Goal: Information Seeking & Learning: Learn about a topic

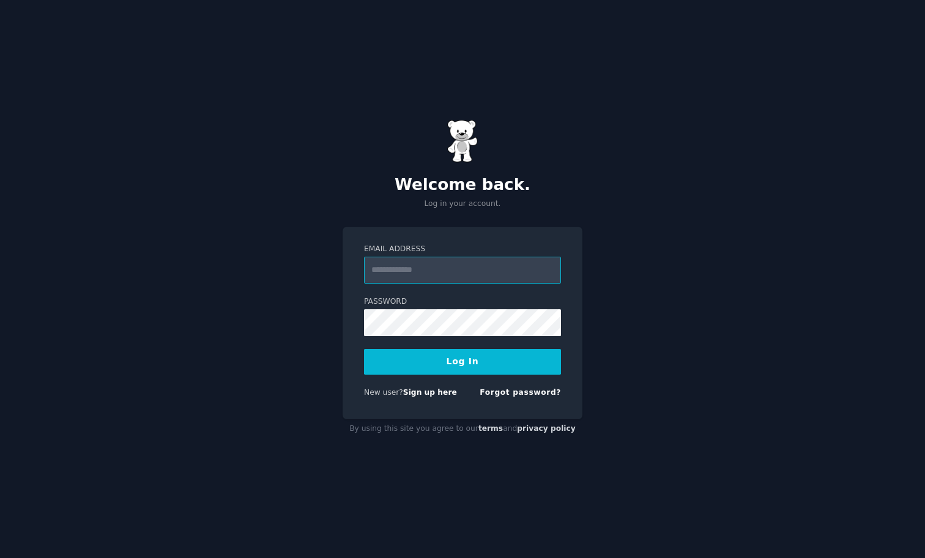
click at [438, 265] on input "Email Address" at bounding box center [462, 270] width 197 height 27
click at [463, 267] on input "Email Address" at bounding box center [462, 270] width 197 height 27
type input "**********"
click at [695, 77] on div "**********" at bounding box center [462, 279] width 925 height 558
click at [427, 364] on button "Log In" at bounding box center [462, 362] width 197 height 26
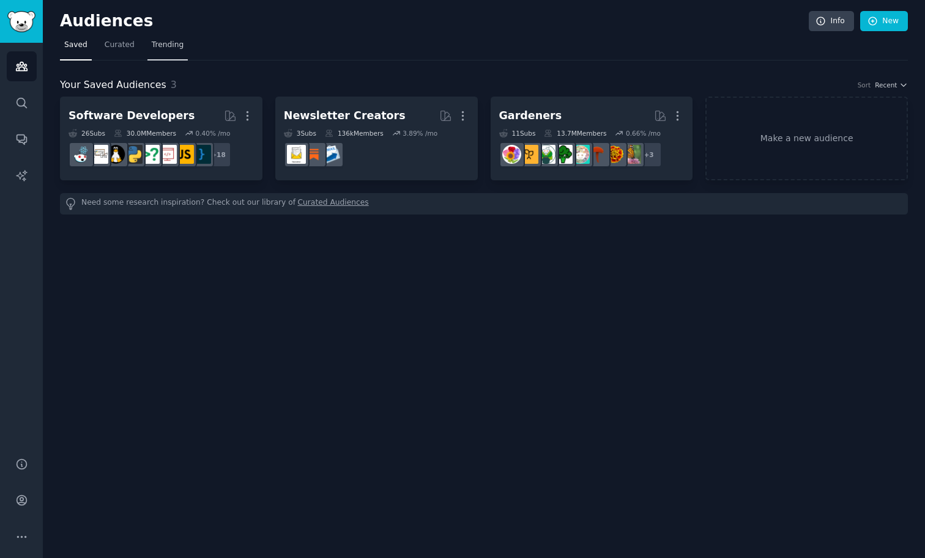
click at [173, 43] on span "Trending" at bounding box center [168, 45] width 32 height 11
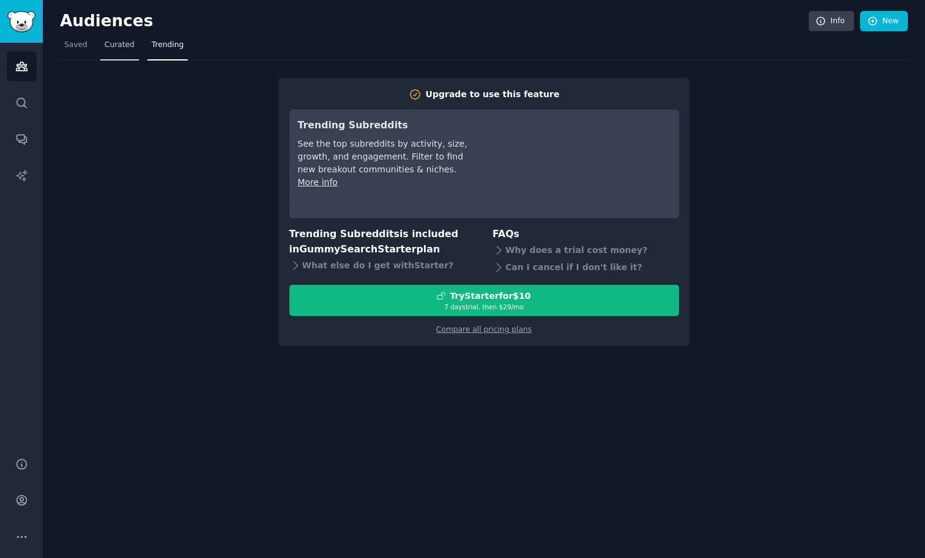
click at [133, 42] on link "Curated" at bounding box center [119, 47] width 39 height 25
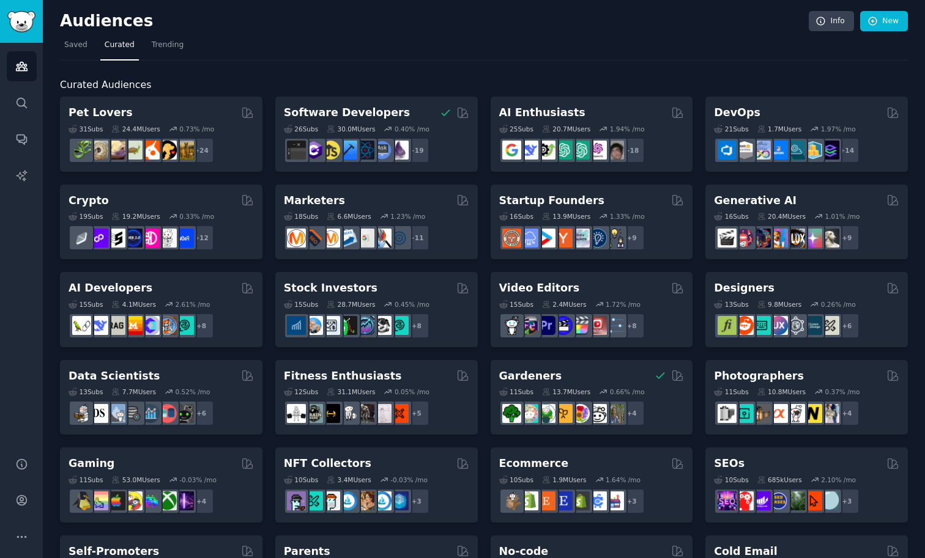
click at [40, 98] on div "Audiences Search Conversations AI Reports" at bounding box center [21, 243] width 43 height 400
click at [28, 102] on link "Search" at bounding box center [22, 103] width 30 height 30
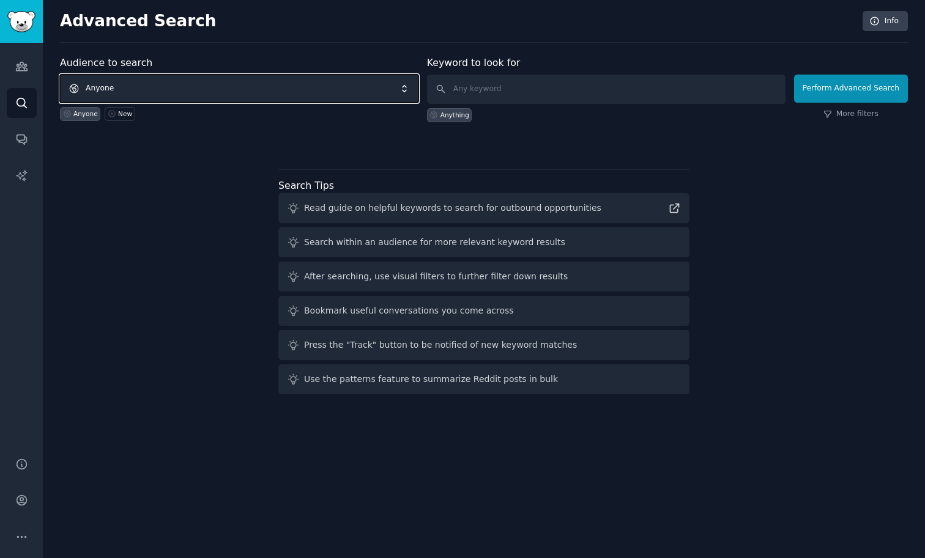
click at [196, 78] on span "Anyone" at bounding box center [239, 89] width 358 height 28
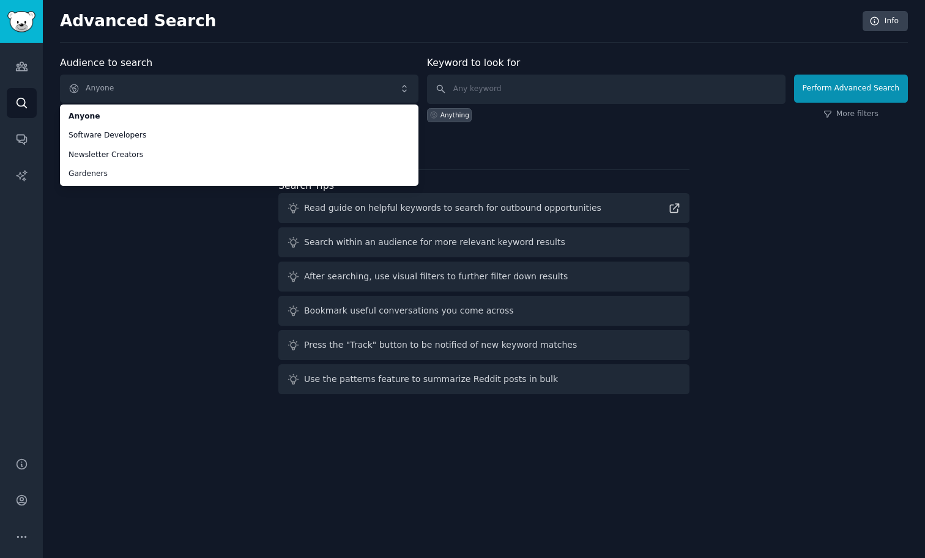
click at [182, 204] on div "Audience to search Anyone Anyone Software Developers Newsletter Creators Garden…" at bounding box center [484, 228] width 848 height 344
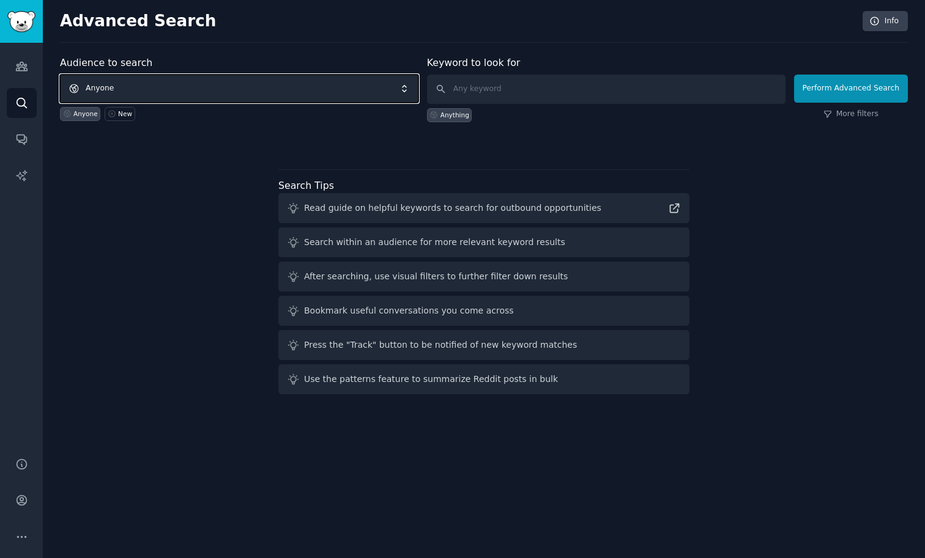
click at [188, 90] on span "Anyone" at bounding box center [239, 89] width 358 height 28
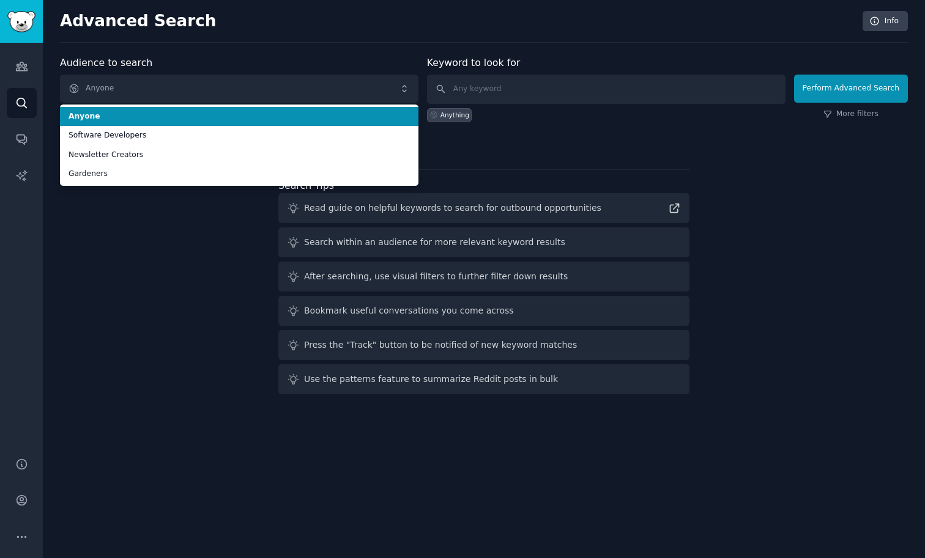
click at [185, 114] on span "Anyone" at bounding box center [238, 116] width 341 height 11
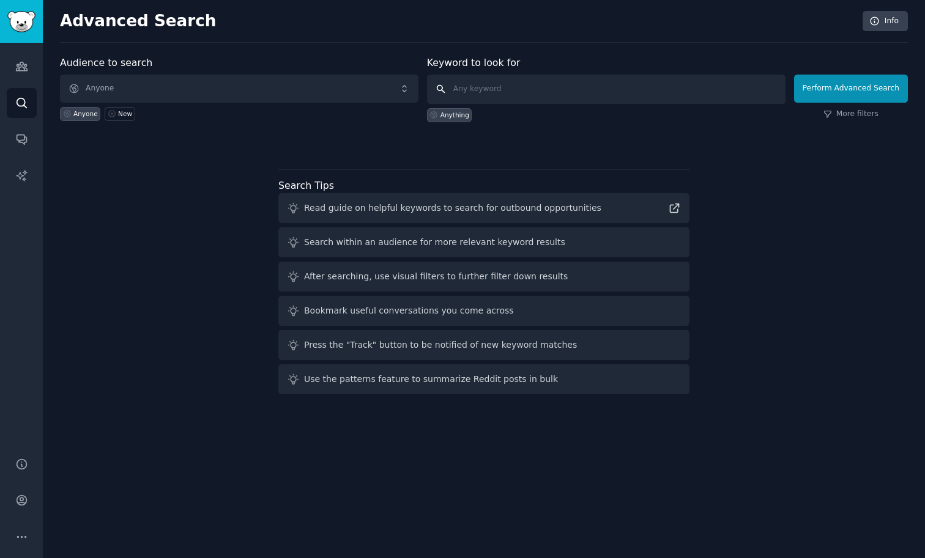
click at [542, 91] on input "text" at bounding box center [606, 89] width 358 height 29
type input "product tour"
click button "Perform Advanced Search" at bounding box center [851, 89] width 114 height 28
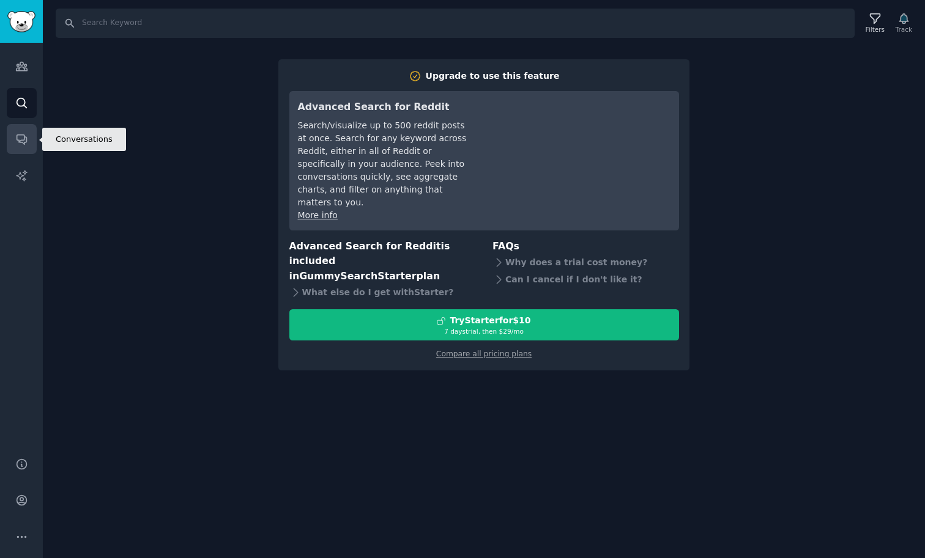
click at [35, 143] on link "Conversations" at bounding box center [22, 139] width 30 height 30
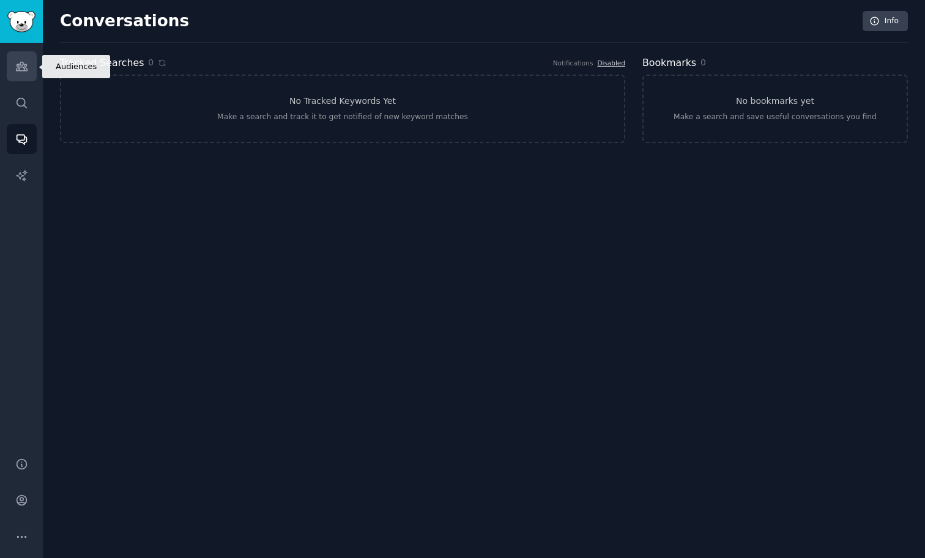
click at [24, 71] on icon "Sidebar" at bounding box center [21, 66] width 11 height 9
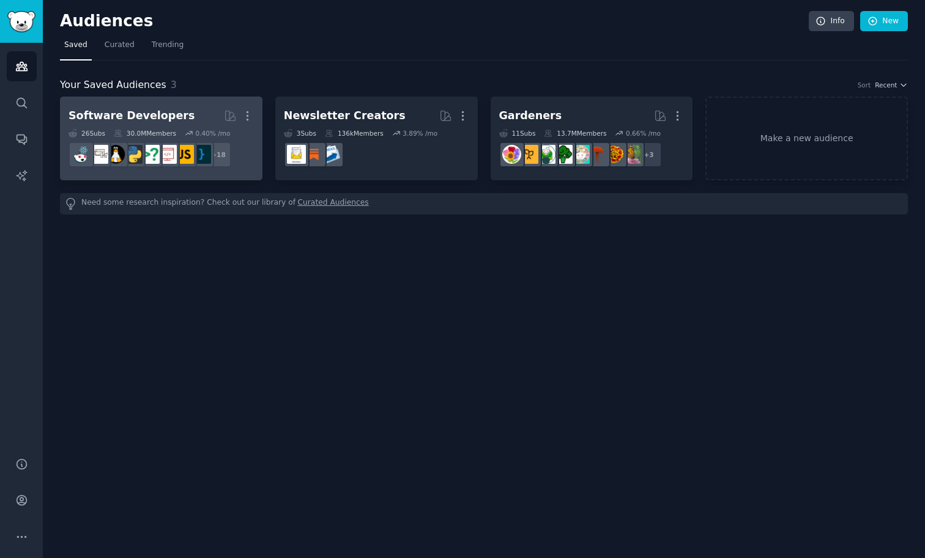
click at [146, 101] on link "Software Developers More 26 Sub s 30.0M Members 0.40 % /mo r/Python + 18" at bounding box center [161, 139] width 202 height 84
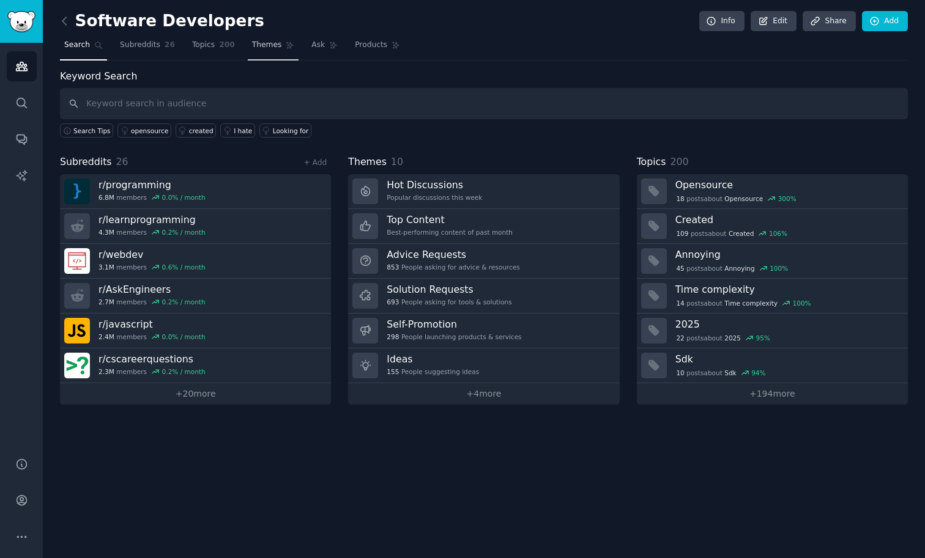
click at [262, 47] on span "Themes" at bounding box center [267, 45] width 30 height 11
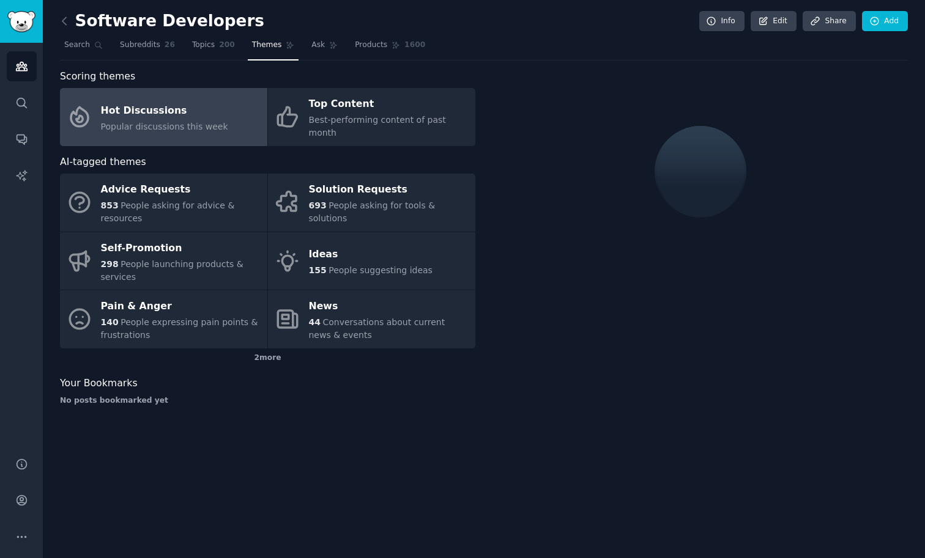
click at [220, 120] on link "Hot Discussions Popular discussions this week" at bounding box center [163, 117] width 207 height 58
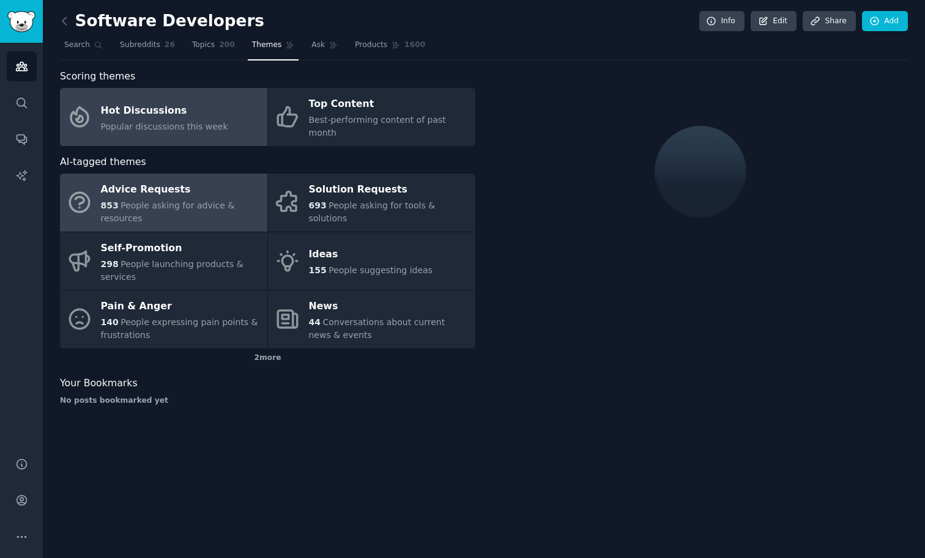
click at [223, 210] on div "853 People asking for advice & resources" at bounding box center [181, 212] width 160 height 26
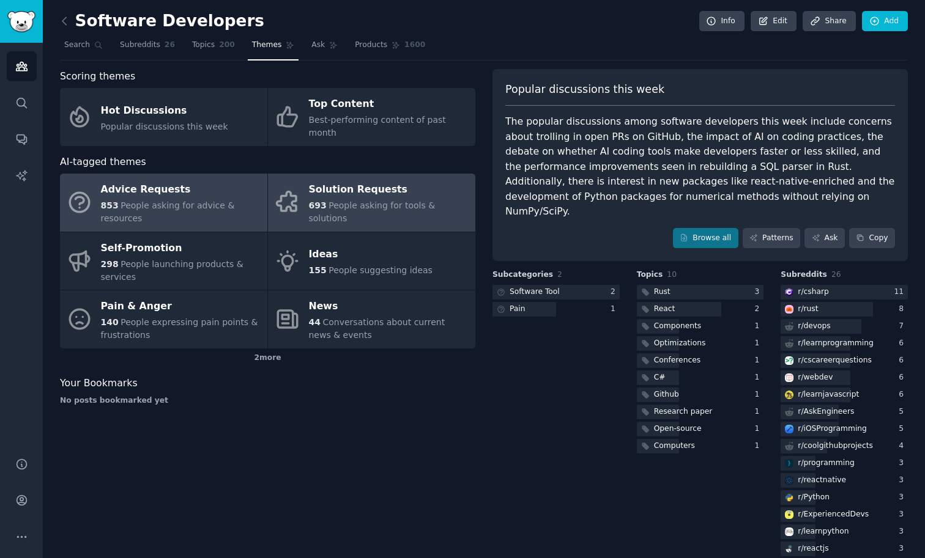
click at [305, 204] on link "Solution Requests 693 People asking for tools & solutions" at bounding box center [371, 203] width 207 height 58
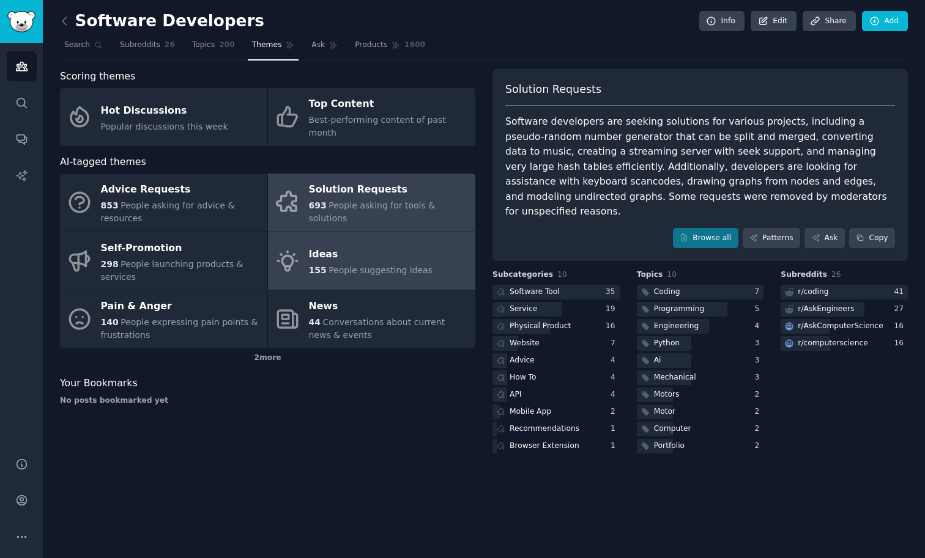
click at [374, 265] on span "People suggesting ideas" at bounding box center [380, 270] width 104 height 10
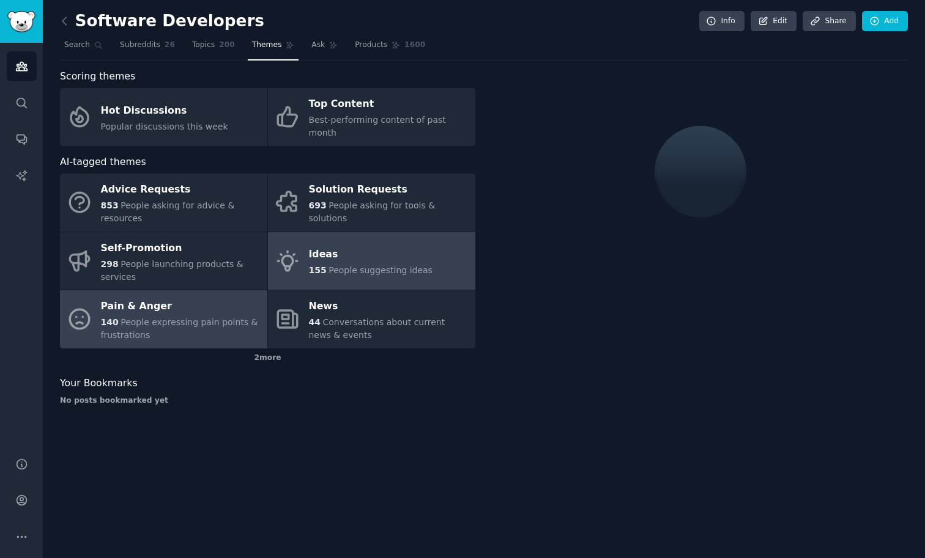
click at [191, 297] on div "Pain & Anger" at bounding box center [181, 307] width 160 height 20
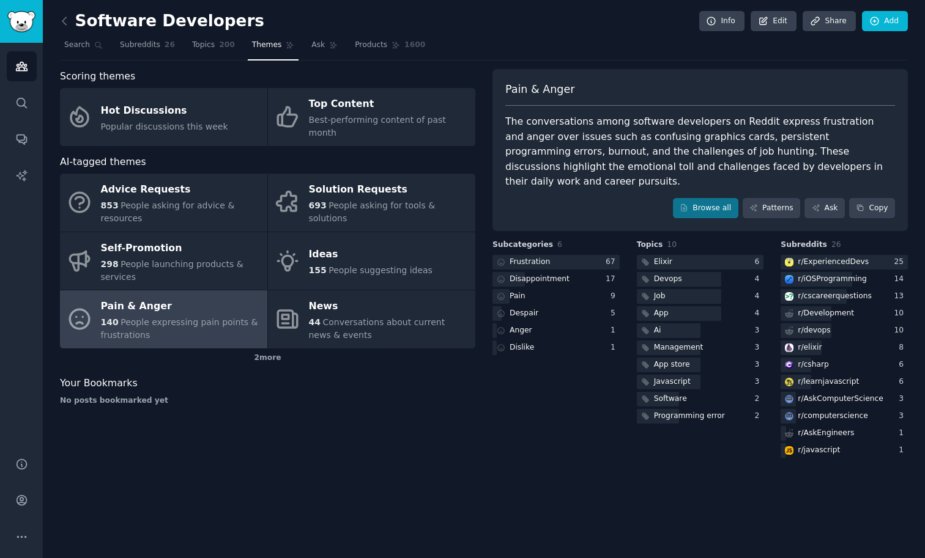
click at [72, 27] on link at bounding box center [67, 22] width 15 height 20
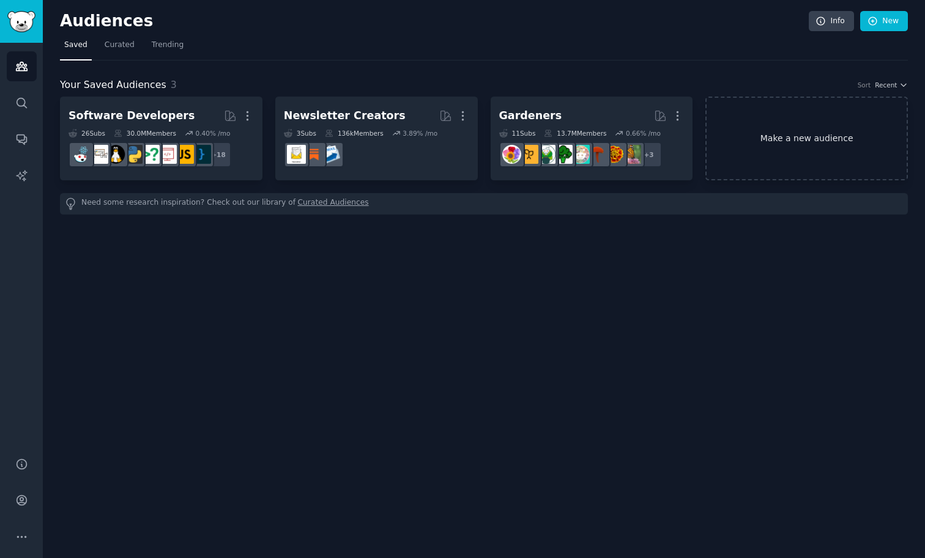
click at [777, 134] on link "Make a new audience" at bounding box center [806, 139] width 202 height 84
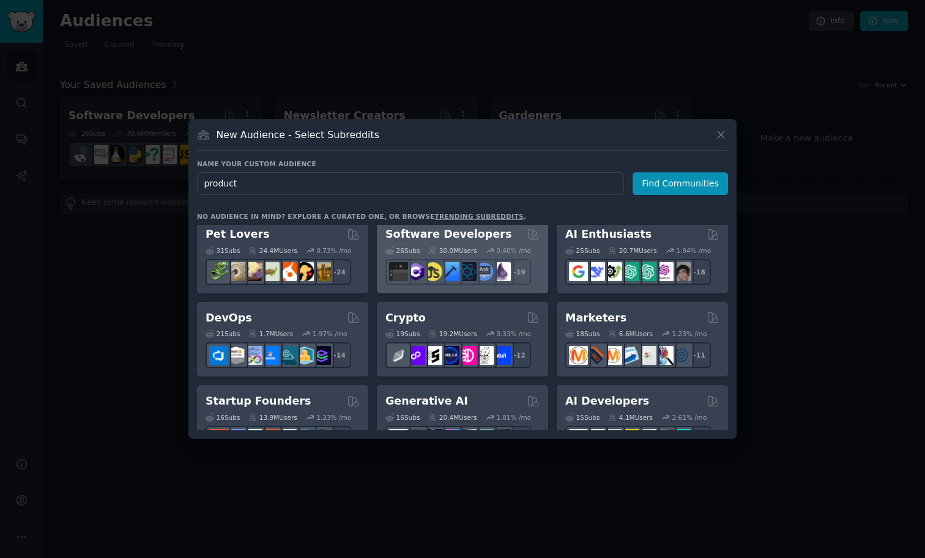
scroll to position [4, 0]
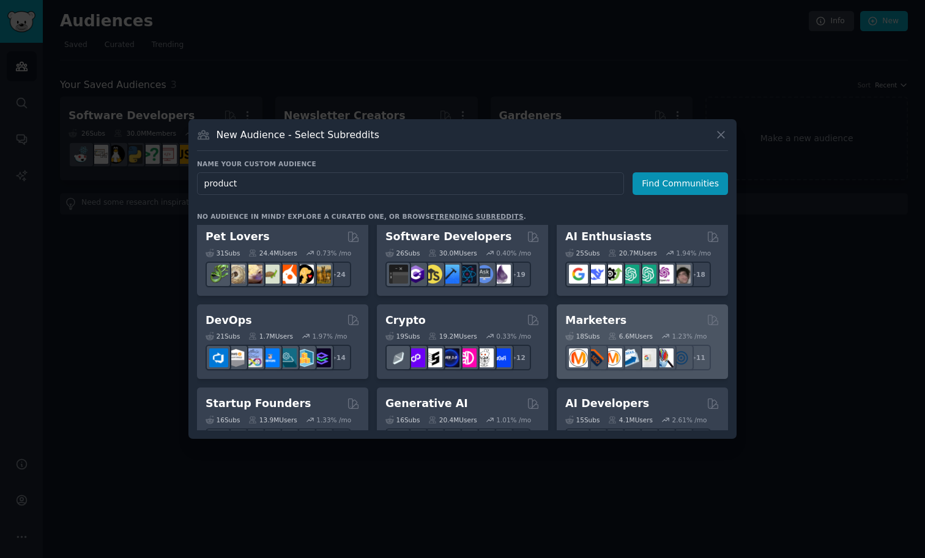
type input "product"
click at [606, 319] on h2 "Marketers" at bounding box center [595, 320] width 61 height 15
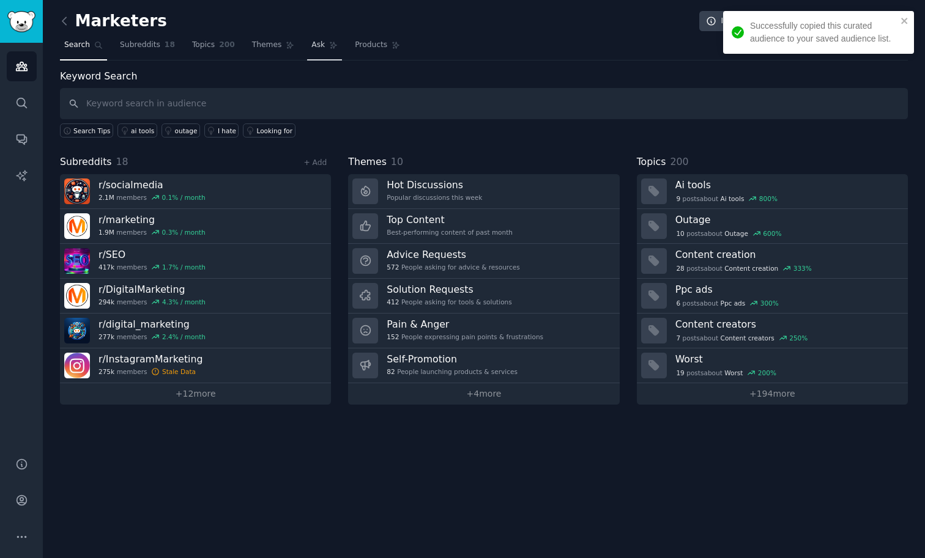
click at [312, 42] on span "Ask" at bounding box center [317, 45] width 13 height 11
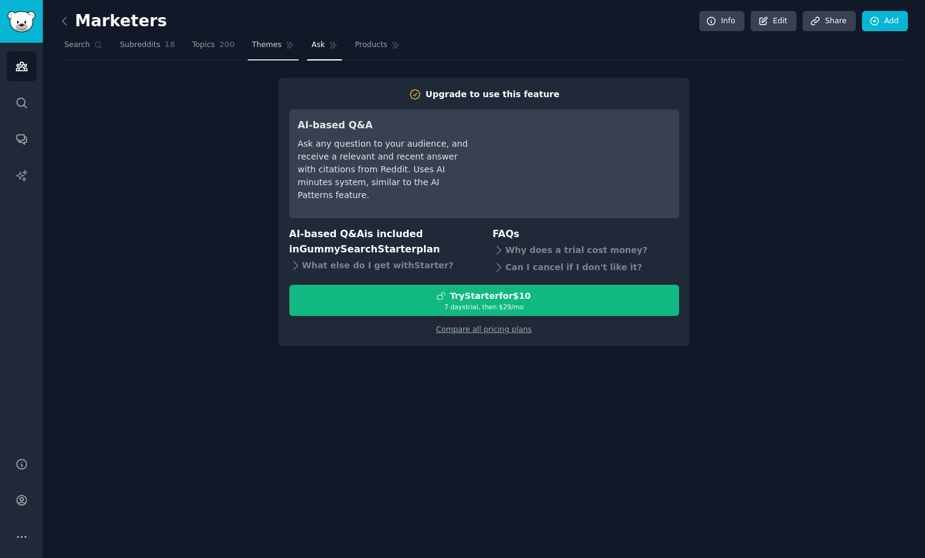
click at [271, 46] on span "Themes" at bounding box center [267, 45] width 30 height 11
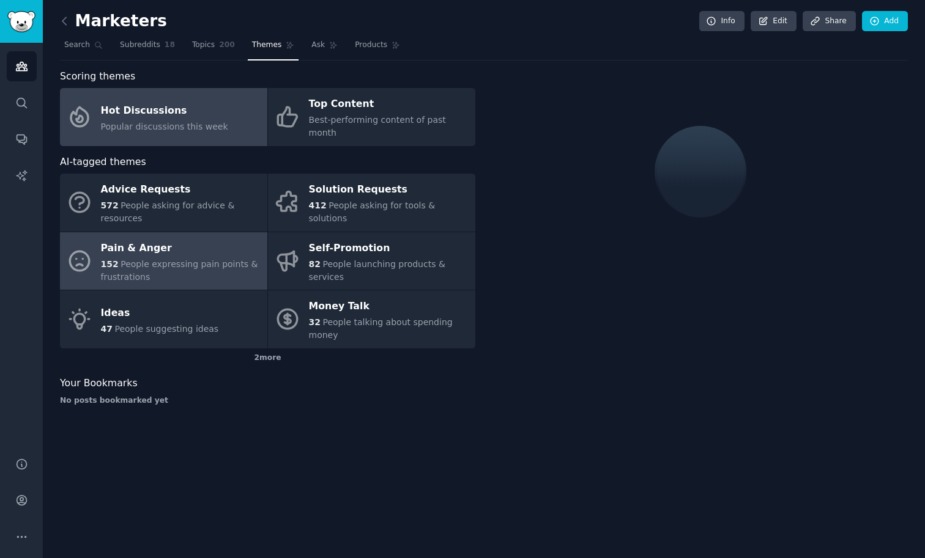
click at [226, 262] on div "152 People expressing pain points & frustrations" at bounding box center [181, 271] width 160 height 26
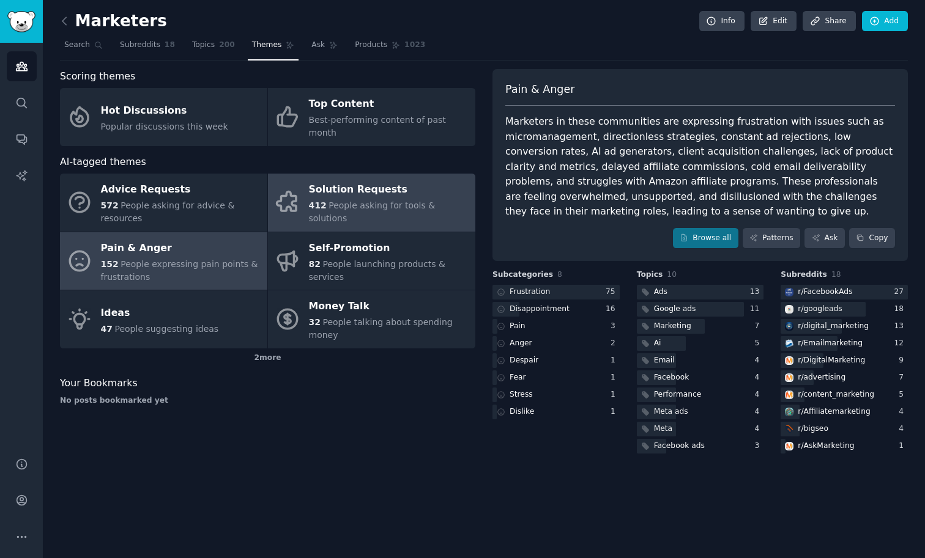
click at [390, 207] on link "Solution Requests 412 People asking for tools & solutions" at bounding box center [371, 203] width 207 height 58
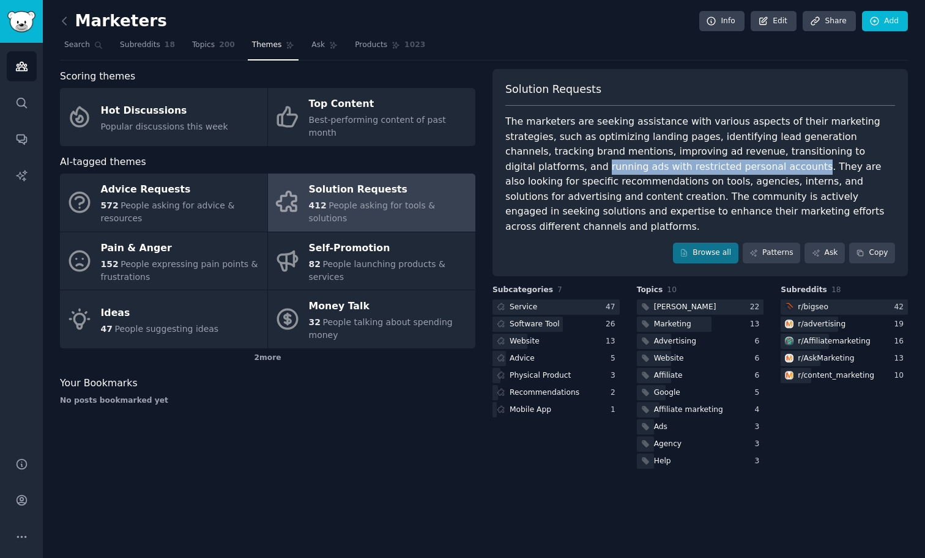
drag, startPoint x: 630, startPoint y: 169, endPoint x: 813, endPoint y: 152, distance: 183.6
click at [813, 152] on div "The marketers are seeking assistance with various aspects of their marketing st…" at bounding box center [700, 174] width 390 height 120
copy div "running ads with restricted personal accounts"
click at [264, 350] on div "2 more" at bounding box center [267, 359] width 415 height 20
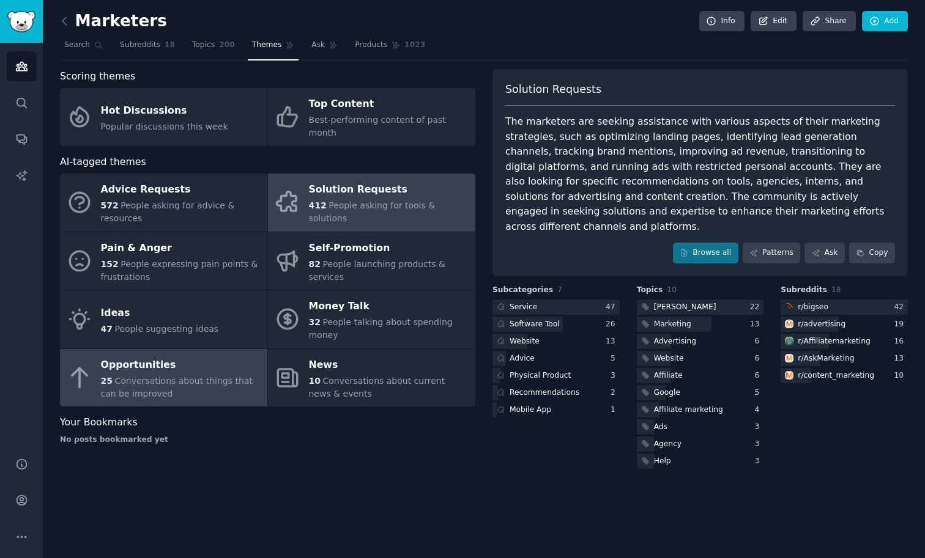
click at [227, 375] on div "25 Conversations about things that can be improved" at bounding box center [181, 388] width 160 height 26
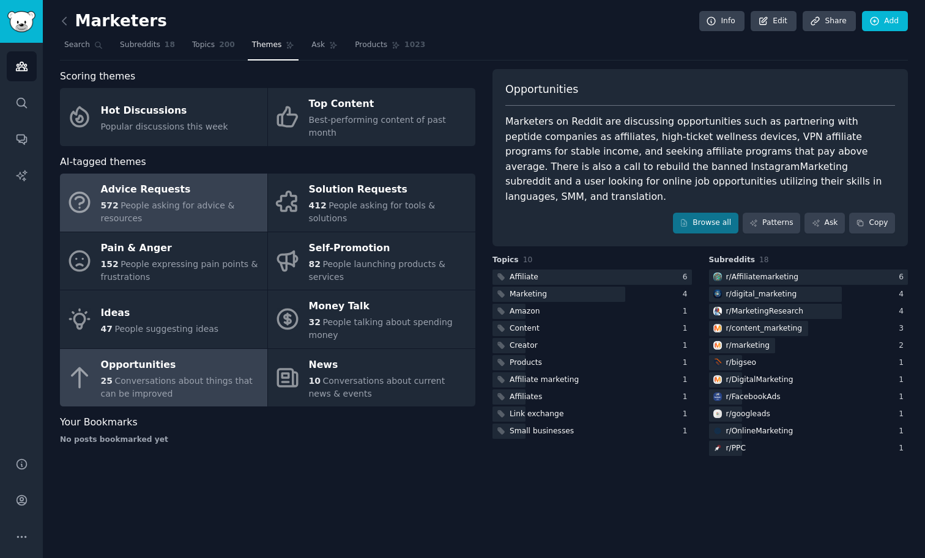
click at [228, 202] on div "572 People asking for advice & resources" at bounding box center [181, 212] width 160 height 26
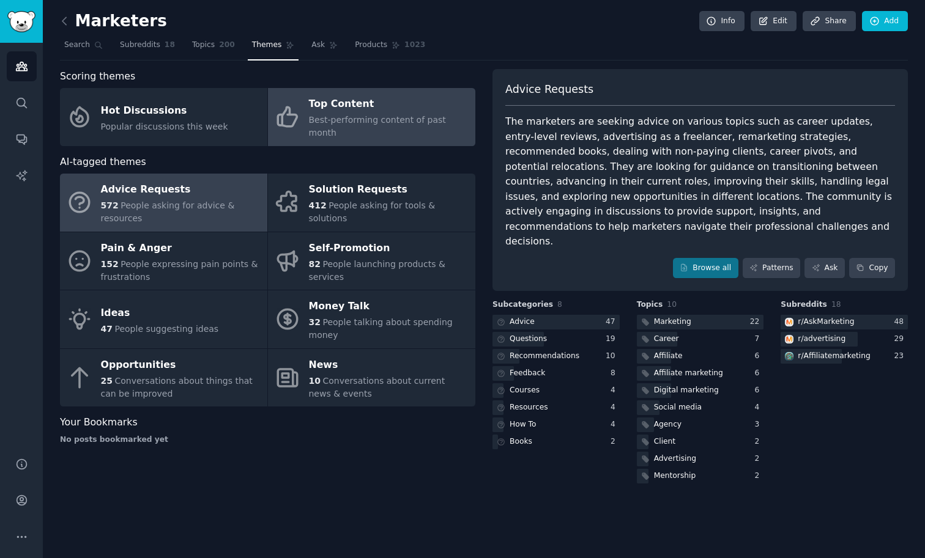
click at [300, 119] on icon at bounding box center [288, 117] width 26 height 26
